Goal: Transaction & Acquisition: Purchase product/service

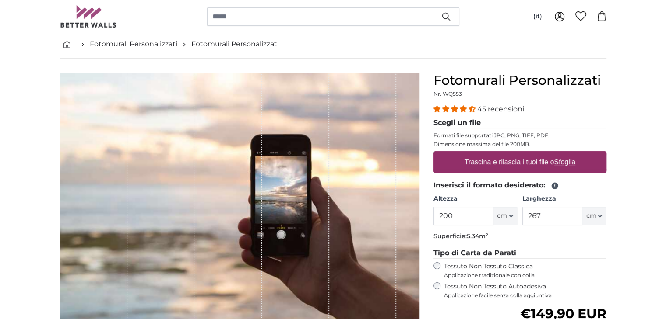
scroll to position [88, 0]
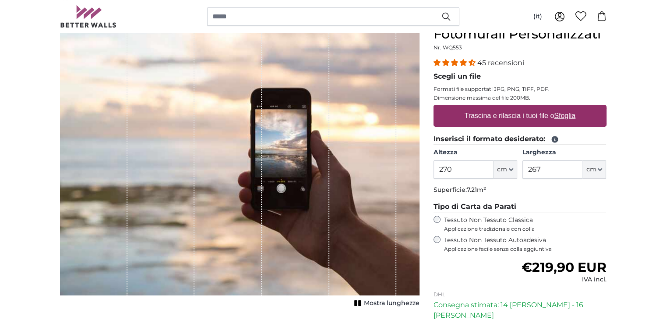
type input "270"
click at [548, 170] on input "267" at bounding box center [552, 170] width 60 height 18
type input "2"
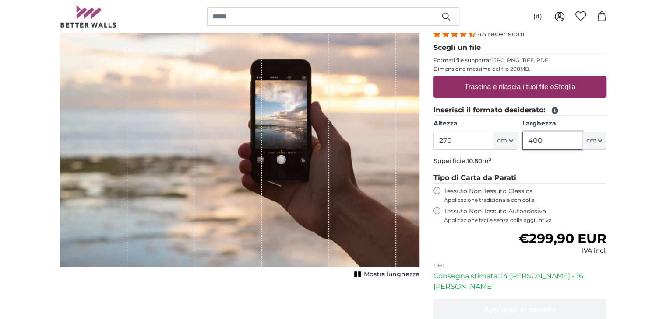
scroll to position [131, 0]
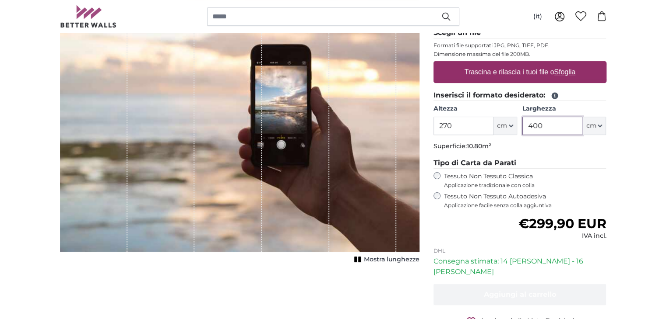
type input "400"
click at [439, 198] on div "Tessuto Non Tessuto Autoadesiva Applicazione facile senza colla aggiuntiva" at bounding box center [519, 201] width 173 height 17
click at [434, 178] on div "Tessuto Non Tessuto Classica Applicazione tradizionale con colla" at bounding box center [519, 180] width 173 height 17
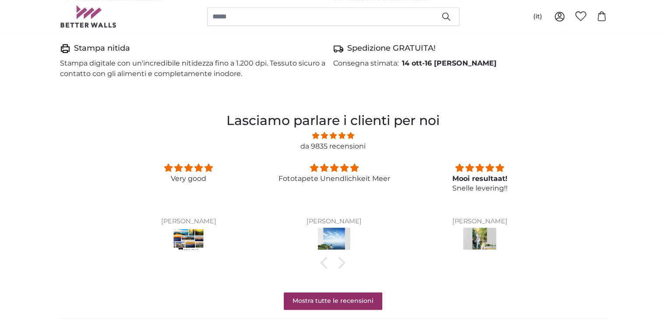
scroll to position [672, 0]
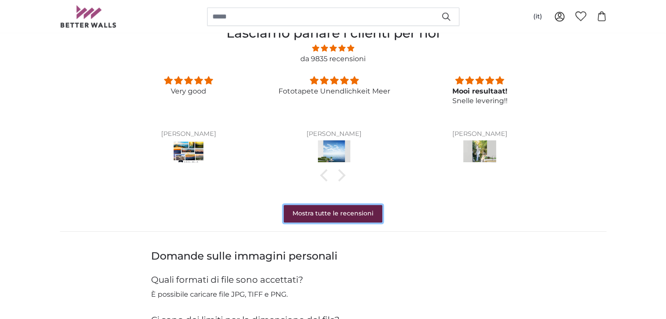
click at [345, 207] on link "Mostra tutte le recensioni" at bounding box center [333, 214] width 98 height 18
